Goal: Check status

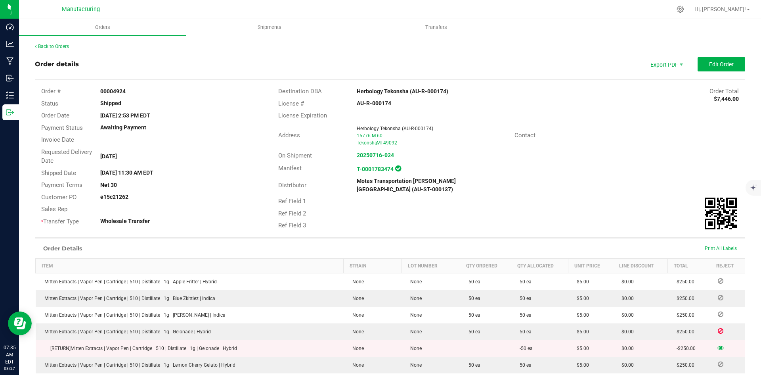
scroll to position [247, 0]
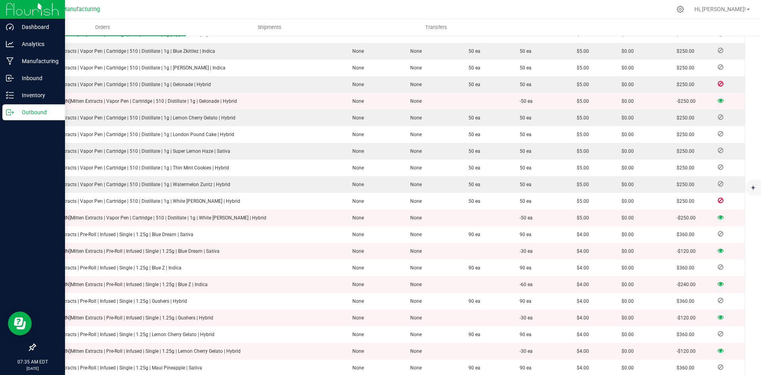
click at [18, 112] on p "Outbound" at bounding box center [38, 112] width 48 height 10
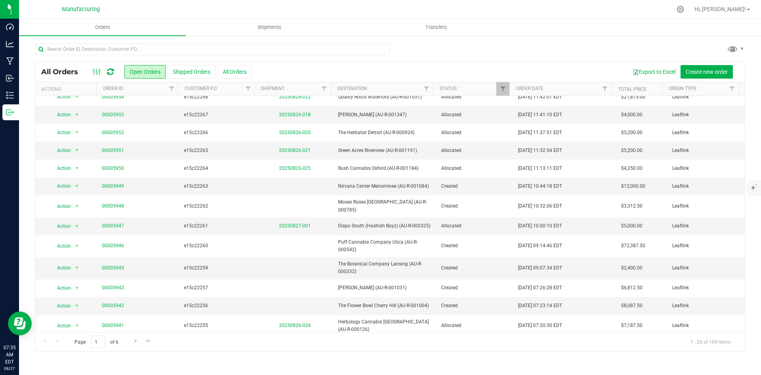
scroll to position [137, 0]
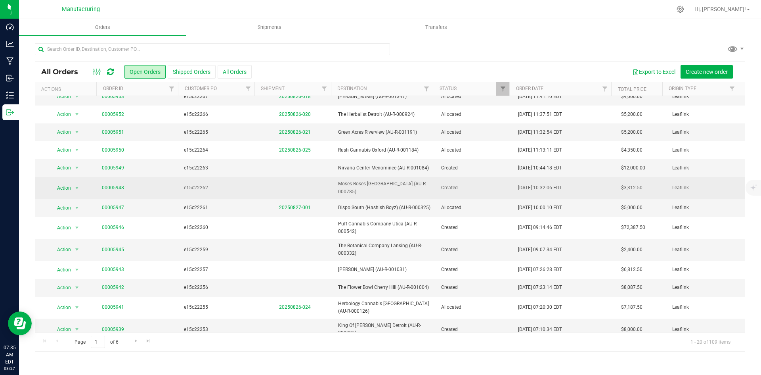
click at [433, 191] on tr "Action Action Cancel order Change facility Clone order Edit order Mark as fully…" at bounding box center [389, 188] width 709 height 22
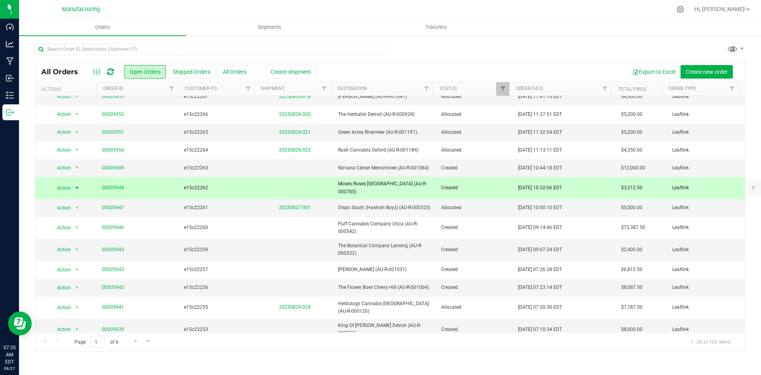
click at [428, 181] on td "Moses Roses [GEOGRAPHIC_DATA] (AU-R-000785)" at bounding box center [384, 188] width 103 height 22
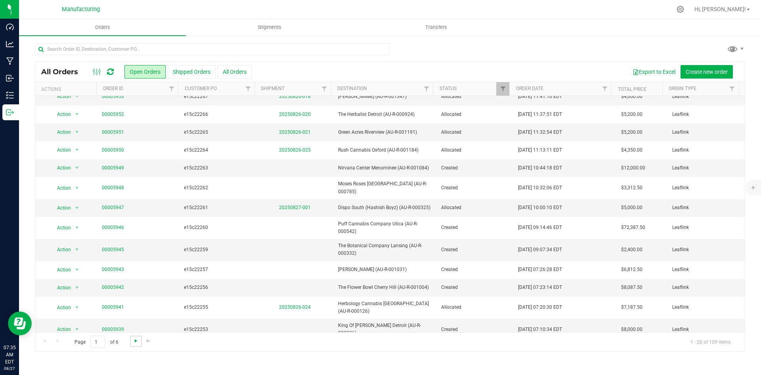
click at [137, 340] on span "Go to the next page" at bounding box center [136, 340] width 6 height 6
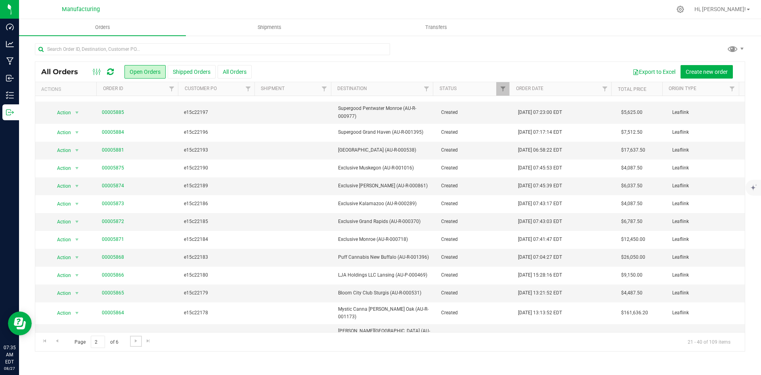
scroll to position [124, 0]
click at [61, 338] on link "Go to the previous page" at bounding box center [56, 340] width 11 height 11
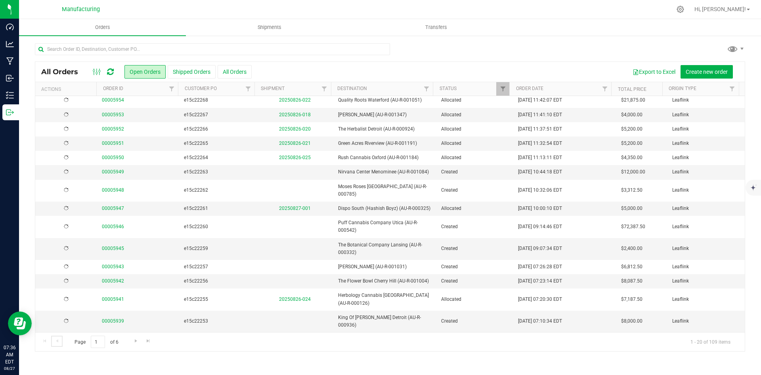
scroll to position [0, 0]
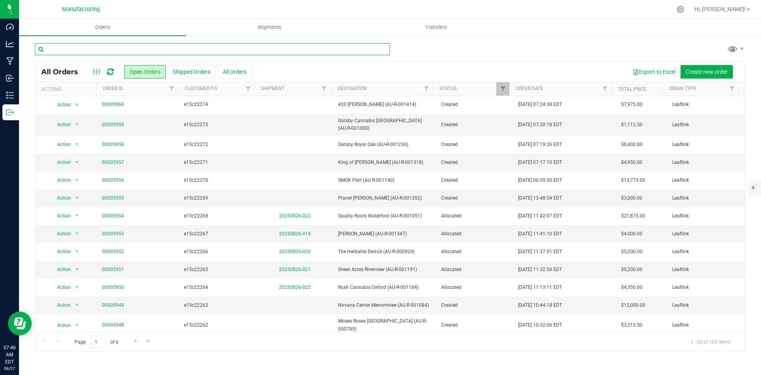
click at [135, 52] on input "text" at bounding box center [212, 49] width 355 height 12
type input "0332"
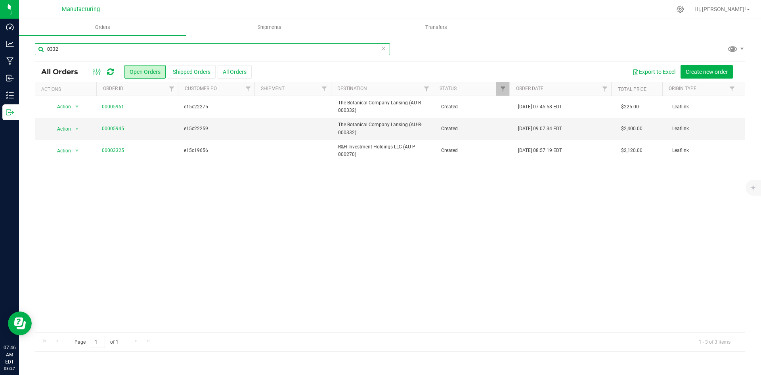
click at [135, 52] on input "0332" at bounding box center [212, 49] width 355 height 12
